Goal: Task Accomplishment & Management: Manage account settings

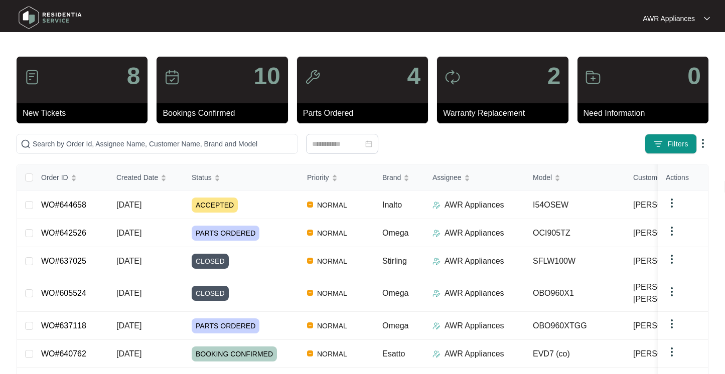
click at [58, 114] on p "New Tickets" at bounding box center [85, 113] width 125 height 12
click at [131, 80] on p "8" at bounding box center [134, 76] width 14 height 24
click at [223, 205] on span "ACCEPTED" at bounding box center [215, 205] width 46 height 15
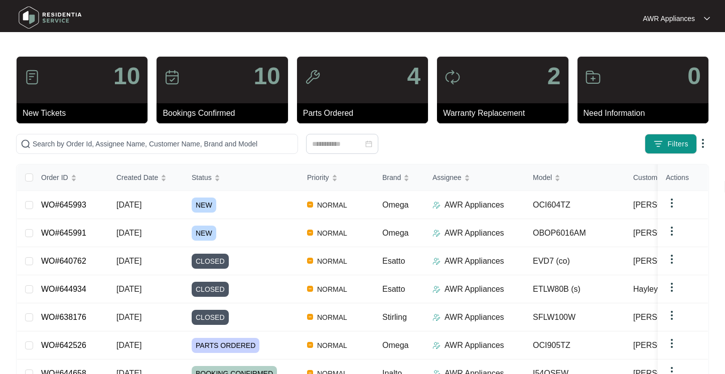
click at [30, 77] on img at bounding box center [32, 77] width 16 height 16
click at [205, 231] on span "NEW" at bounding box center [204, 233] width 25 height 15
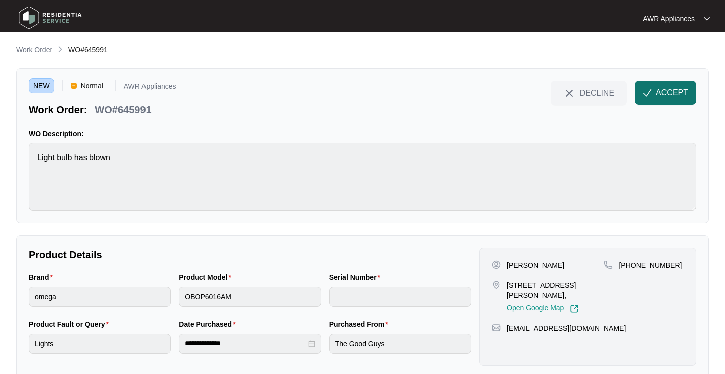
click at [670, 96] on span "ACCEPT" at bounding box center [672, 93] width 33 height 12
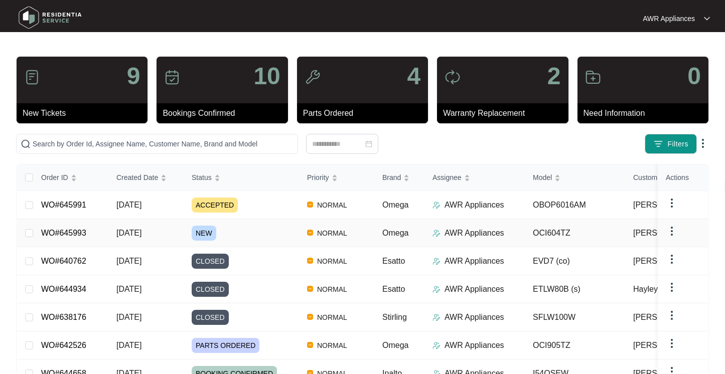
click at [206, 230] on span "NEW" at bounding box center [204, 233] width 25 height 15
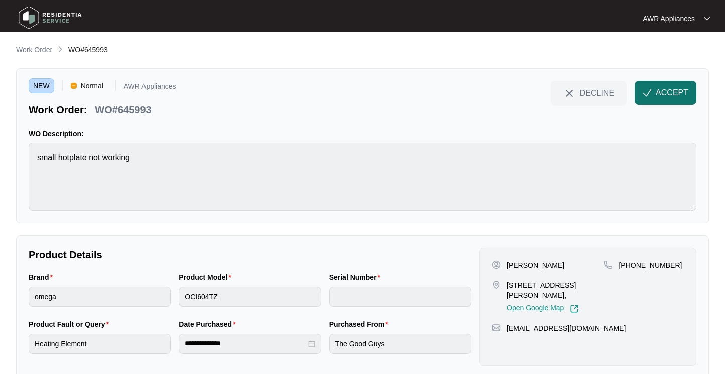
click at [650, 96] on img "button" at bounding box center [646, 92] width 9 height 9
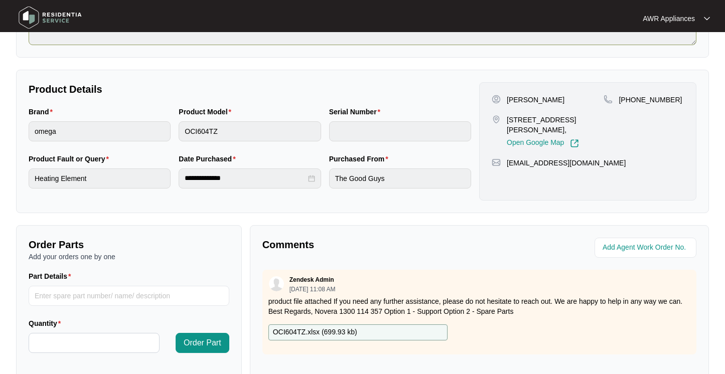
scroll to position [172, 0]
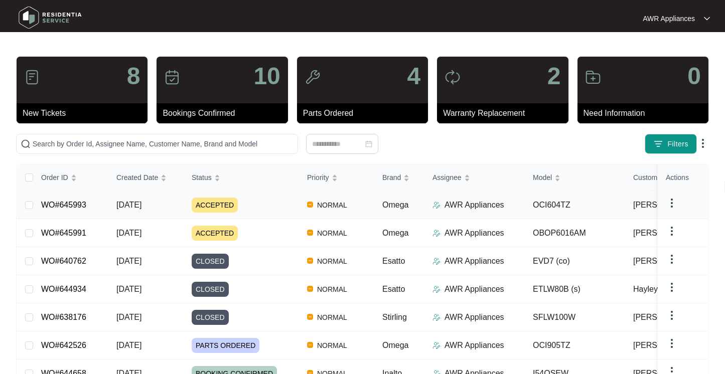
click at [218, 211] on span "ACCEPTED" at bounding box center [215, 205] width 46 height 15
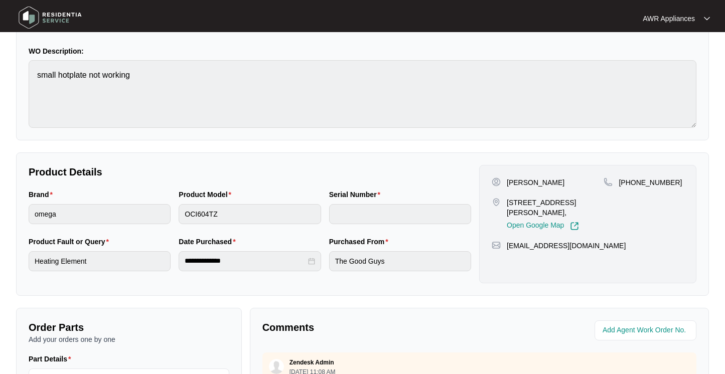
scroll to position [84, 0]
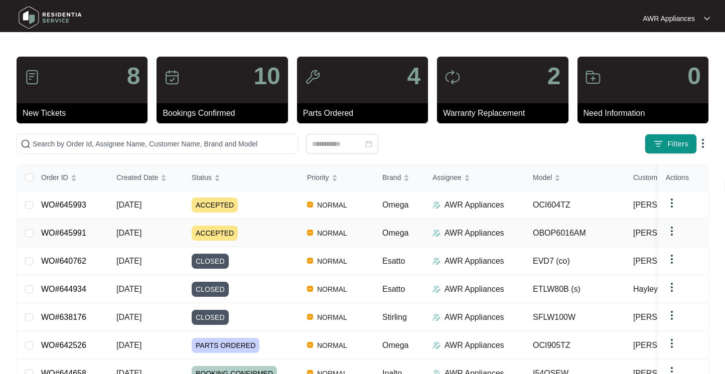
click at [203, 228] on span "ACCEPTED" at bounding box center [215, 233] width 46 height 15
click at [212, 207] on span "ACCEPTED" at bounding box center [215, 205] width 46 height 15
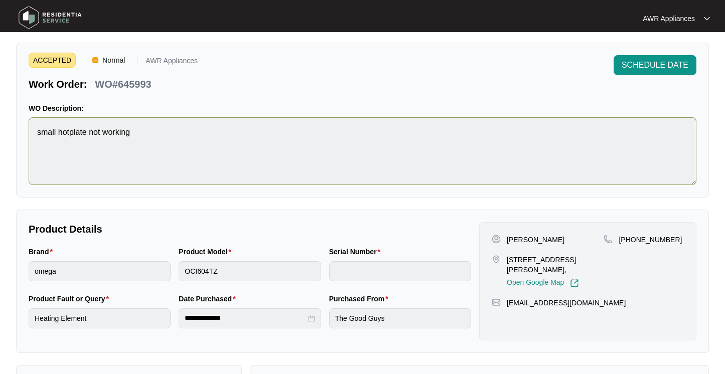
scroll to position [35, 0]
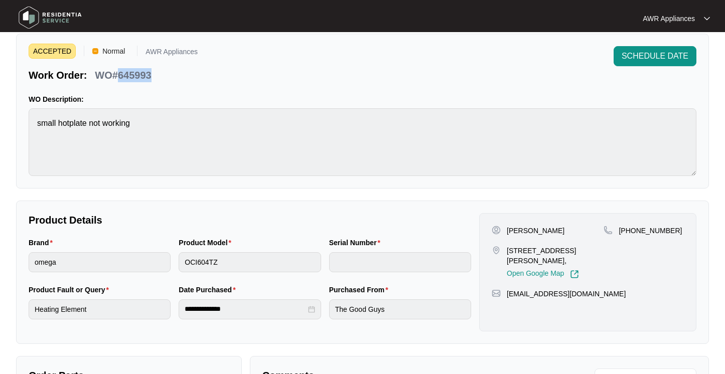
drag, startPoint x: 155, startPoint y: 75, endPoint x: 119, endPoint y: 76, distance: 36.1
click at [119, 76] on div "Work Order: WO#645993" at bounding box center [113, 74] width 169 height 18
copy p "645993"
click at [169, 258] on div "Brand omega Product Model OCI604TZ Serial Number" at bounding box center [250, 260] width 450 height 47
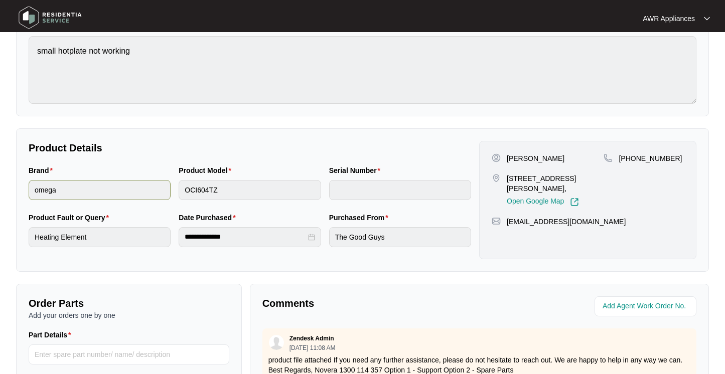
scroll to position [110, 0]
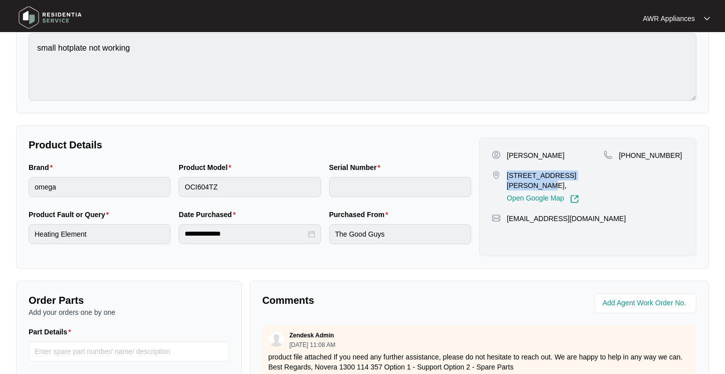
drag, startPoint x: 598, startPoint y: 176, endPoint x: 505, endPoint y: 176, distance: 93.3
click at [505, 176] on div "[STREET_ADDRESS][PERSON_NAME], Open Google Map" at bounding box center [548, 187] width 112 height 33
drag, startPoint x: 567, startPoint y: 156, endPoint x: 503, endPoint y: 156, distance: 64.2
click at [503, 156] on div "[PERSON_NAME]" at bounding box center [548, 155] width 112 height 10
copy p "[PERSON_NAME]"
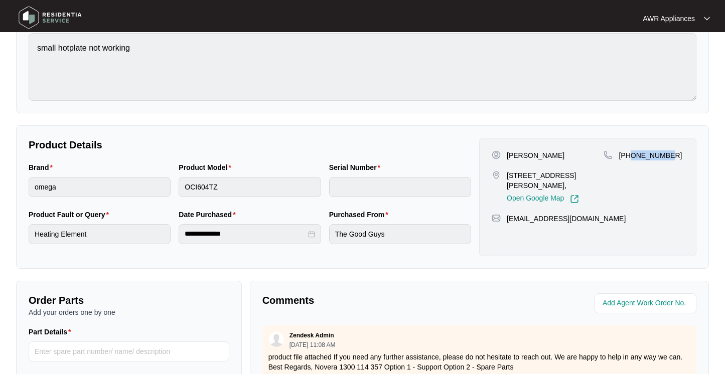
drag, startPoint x: 668, startPoint y: 156, endPoint x: 630, endPoint y: 156, distance: 37.1
click at [630, 156] on div "[PHONE_NUMBER]" at bounding box center [643, 155] width 80 height 10
copy p "412377425"
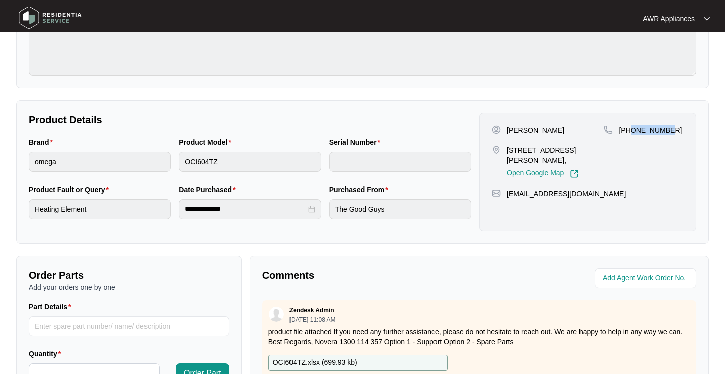
scroll to position [0, 0]
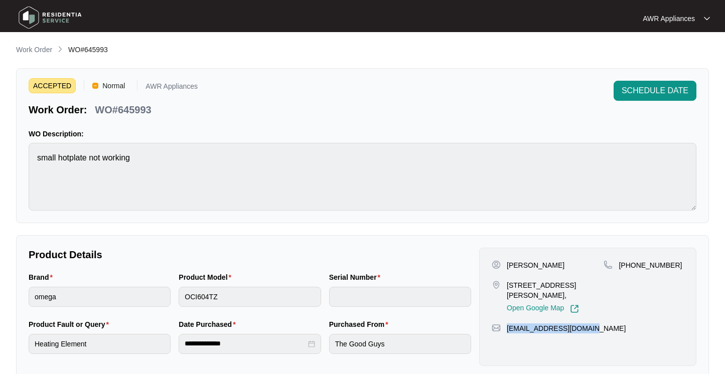
drag, startPoint x: 595, startPoint y: 318, endPoint x: 507, endPoint y: 320, distance: 88.3
click at [507, 323] on div "[EMAIL_ADDRESS][DOMAIN_NAME]" at bounding box center [588, 328] width 192 height 10
copy p "[EMAIL_ADDRESS][DOMAIN_NAME]"
click at [670, 88] on span "SCHEDULE DATE" at bounding box center [654, 91] width 67 height 12
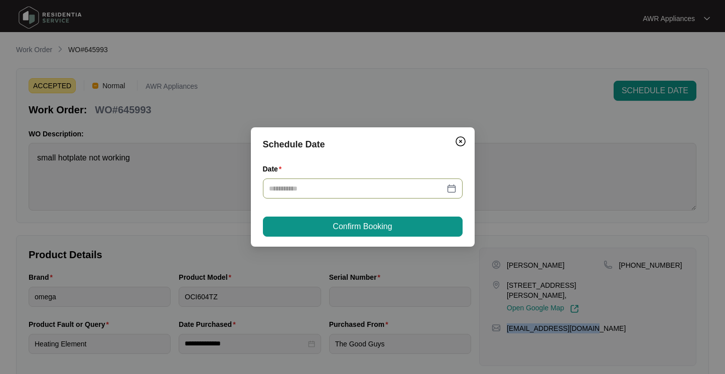
click at [450, 189] on div at bounding box center [363, 188] width 188 height 11
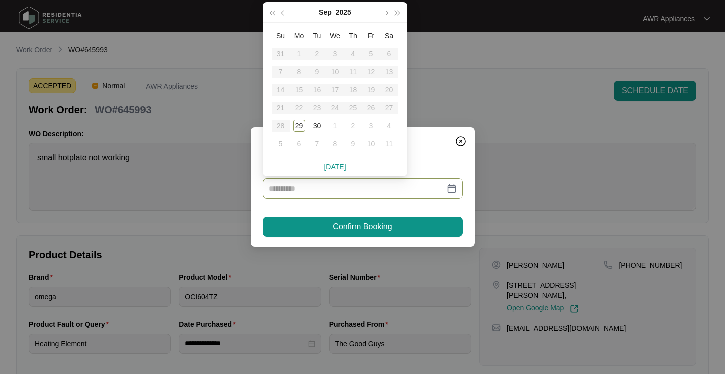
type input "**********"
click at [352, 125] on div "2" at bounding box center [353, 126] width 12 height 12
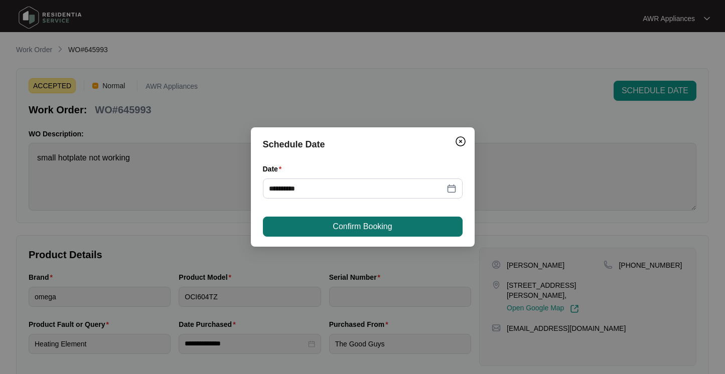
click at [354, 227] on span "Confirm Booking" at bounding box center [362, 227] width 59 height 12
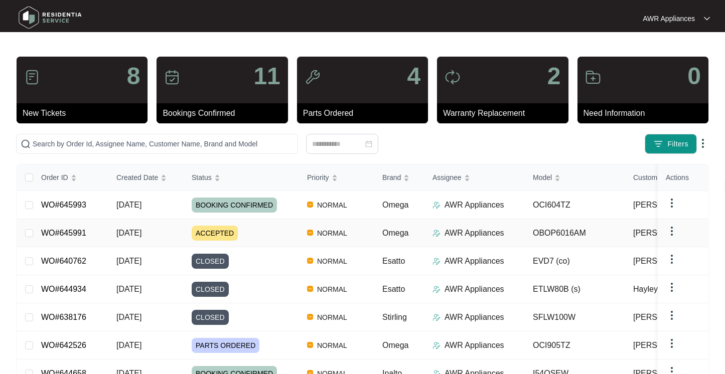
click at [220, 230] on span "ACCEPTED" at bounding box center [215, 233] width 46 height 15
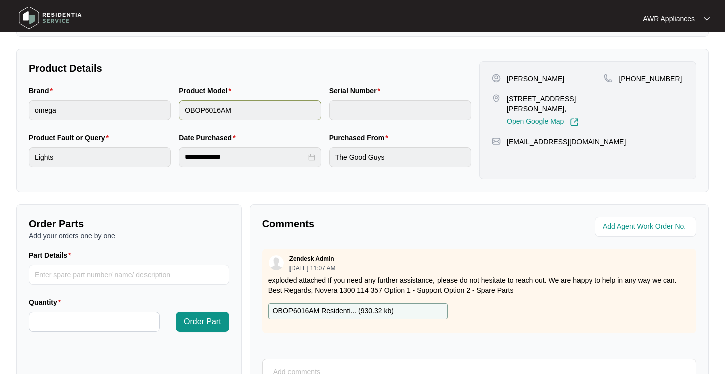
scroll to position [193, 0]
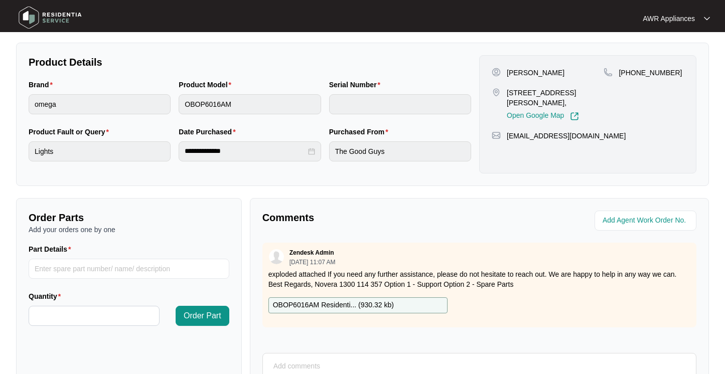
drag, startPoint x: 575, startPoint y: 71, endPoint x: 507, endPoint y: 73, distance: 68.2
click at [507, 73] on div "[PERSON_NAME]" at bounding box center [548, 73] width 112 height 10
copy p "[PERSON_NAME]"
click at [352, 306] on p "OBOP6016AM Residenti... ( 930.32 kb )" at bounding box center [333, 305] width 121 height 11
drag, startPoint x: 671, startPoint y: 72, endPoint x: 629, endPoint y: 72, distance: 41.6
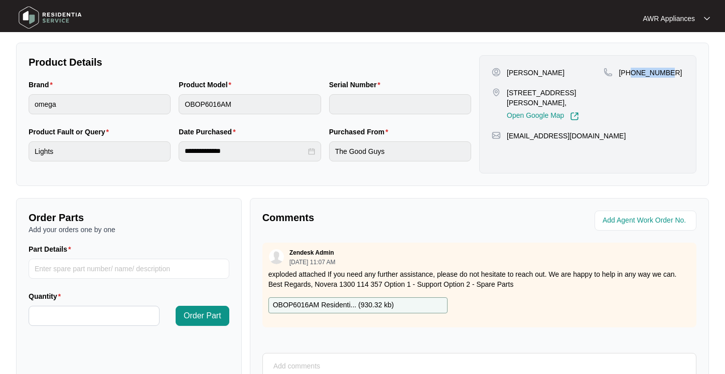
click at [629, 72] on div "[PHONE_NUMBER]" at bounding box center [643, 73] width 80 height 10
copy p "412377425"
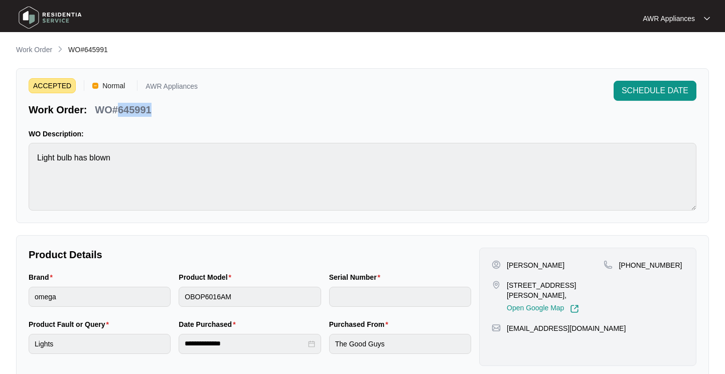
drag, startPoint x: 153, startPoint y: 110, endPoint x: 119, endPoint y: 110, distance: 34.1
click at [119, 110] on div "WO#645991" at bounding box center [123, 108] width 64 height 18
copy p "645991"
click at [640, 91] on span "SCHEDULE DATE" at bounding box center [654, 91] width 67 height 12
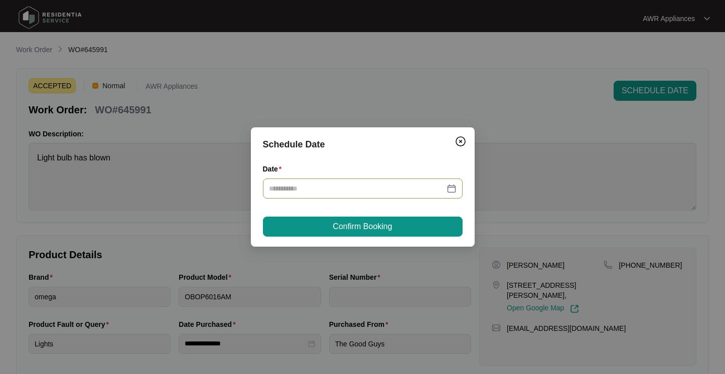
click at [415, 190] on input "Date" at bounding box center [357, 188] width 176 height 11
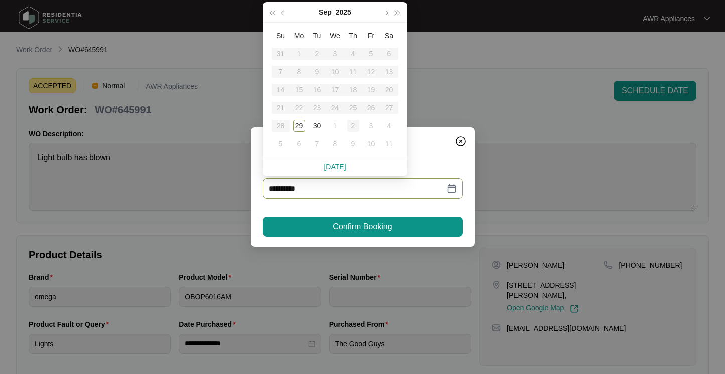
type input "**********"
click at [352, 125] on div "2" at bounding box center [353, 126] width 12 height 12
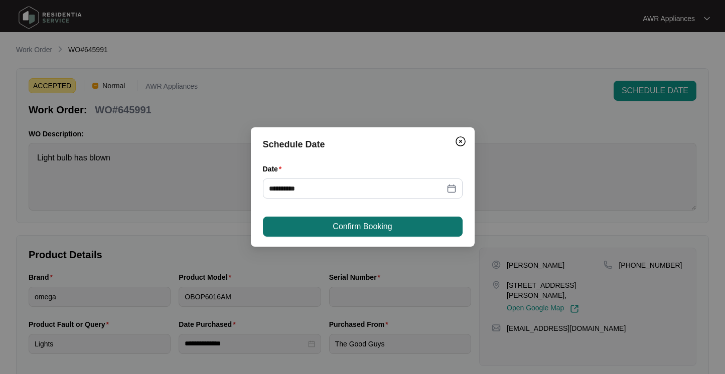
click at [362, 229] on span "Confirm Booking" at bounding box center [362, 227] width 59 height 12
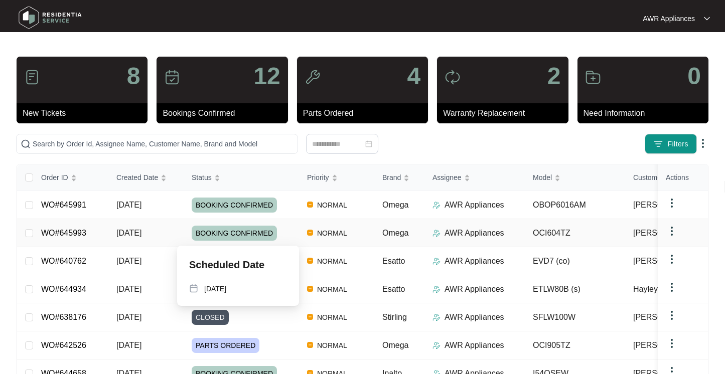
click at [233, 233] on span "BOOKING CONFIRMED" at bounding box center [234, 233] width 85 height 15
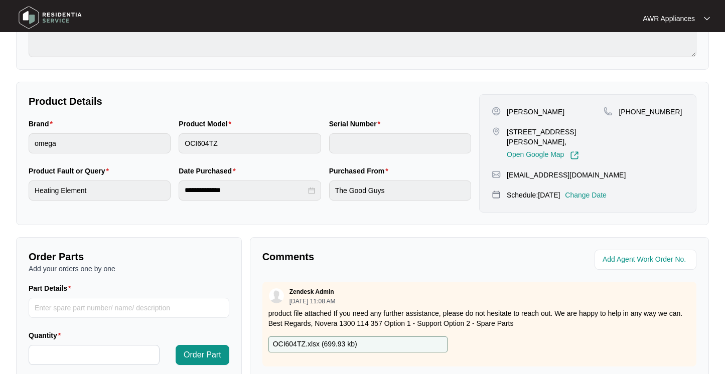
scroll to position [199, 0]
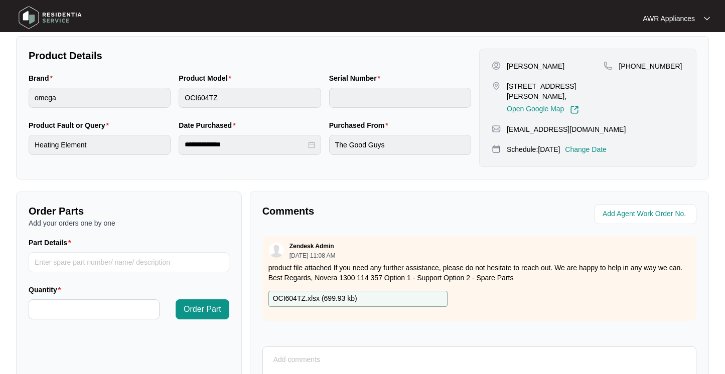
click at [347, 298] on p "OCI604TZ.xlsx ( 699.93 kb )" at bounding box center [315, 298] width 84 height 11
